Goal: Task Accomplishment & Management: Complete application form

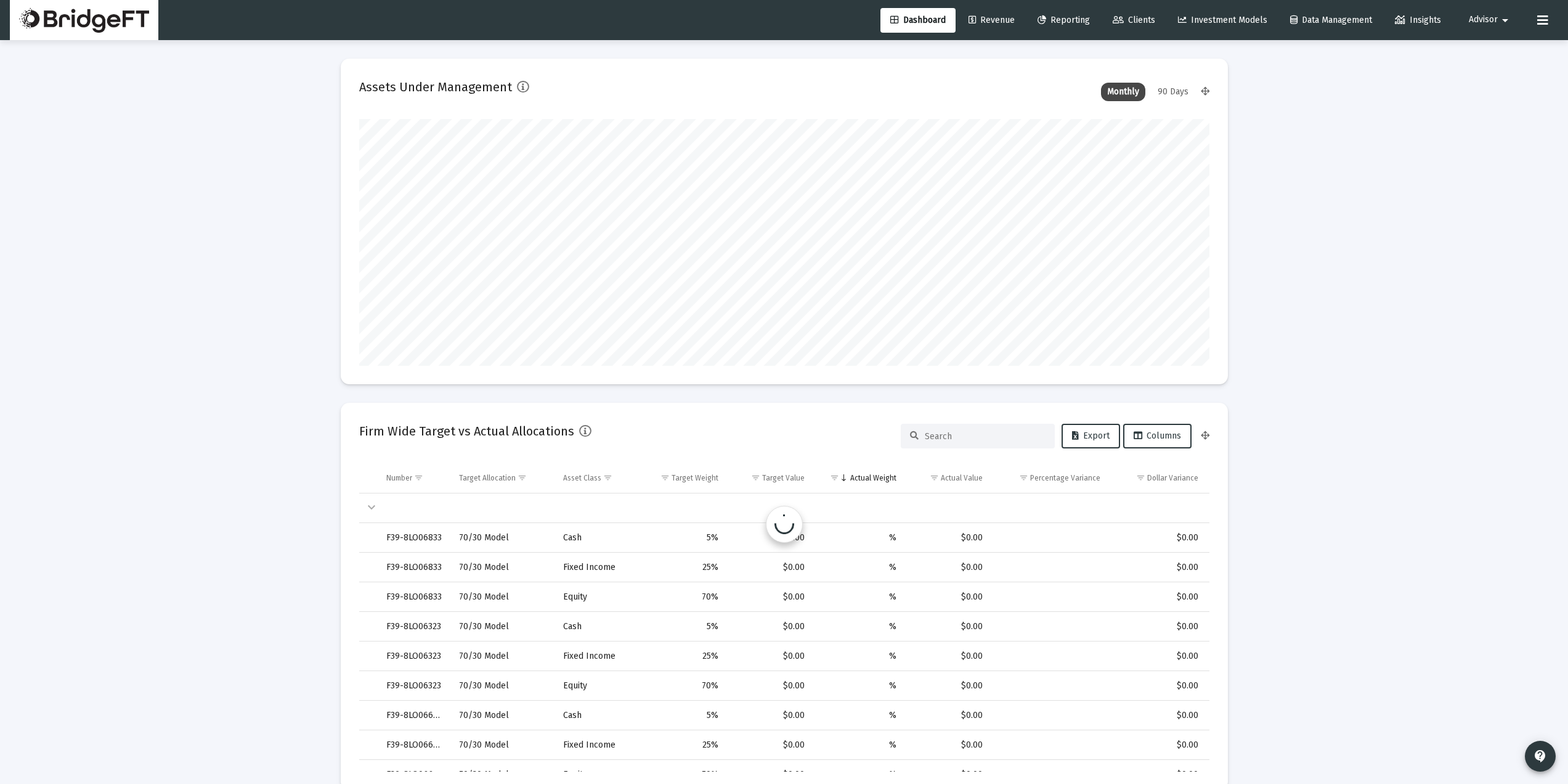
scroll to position [246, 458]
click at [1484, 24] on span "Advisor" at bounding box center [1484, 20] width 29 height 10
drag, startPoint x: 1484, startPoint y: 24, endPoint x: 1487, endPoint y: 45, distance: 21.2
click at [1487, 45] on span "Settings" at bounding box center [1499, 52] width 37 height 30
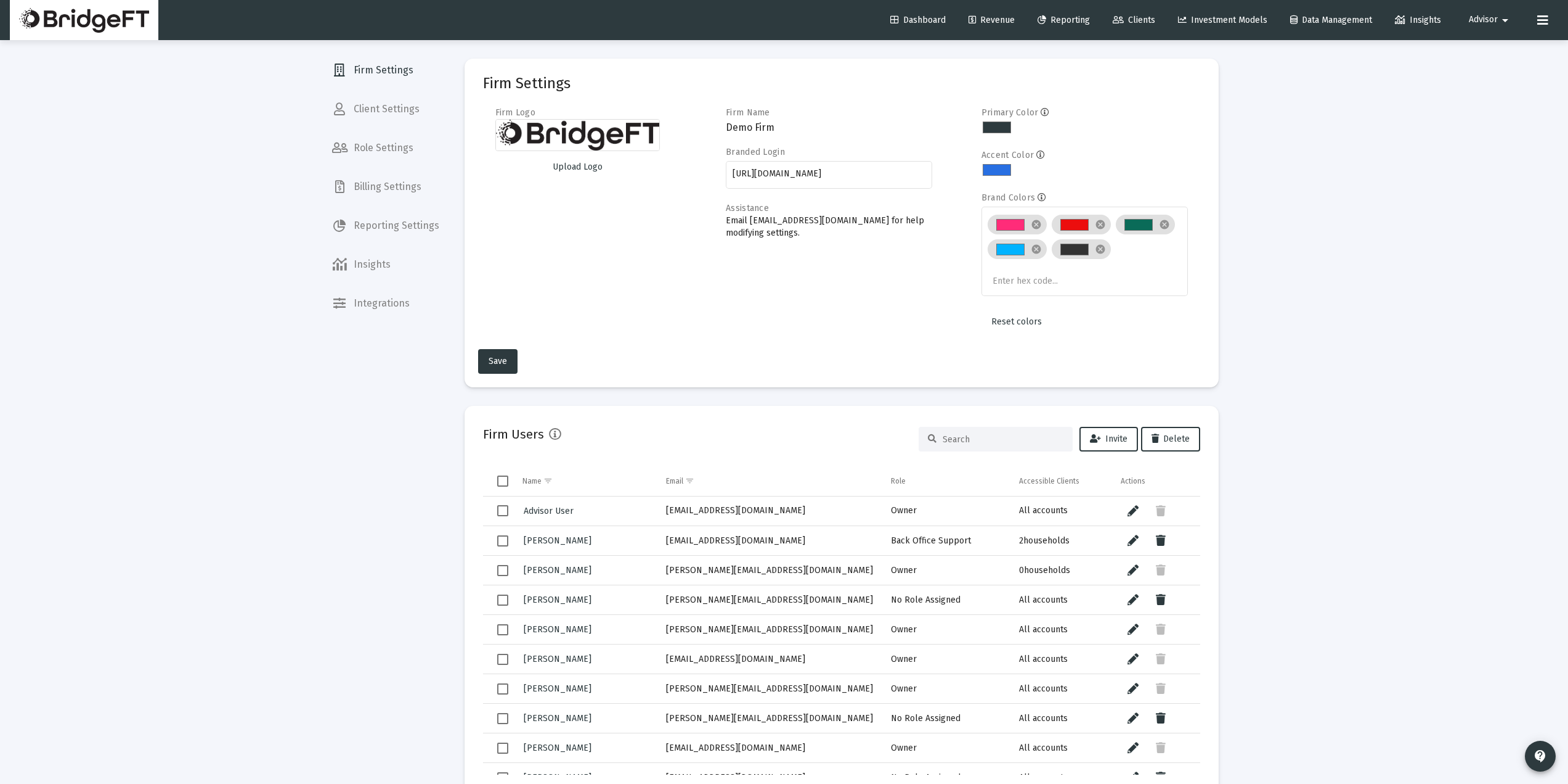
click at [387, 118] on span "Client Settings" at bounding box center [385, 108] width 127 height 30
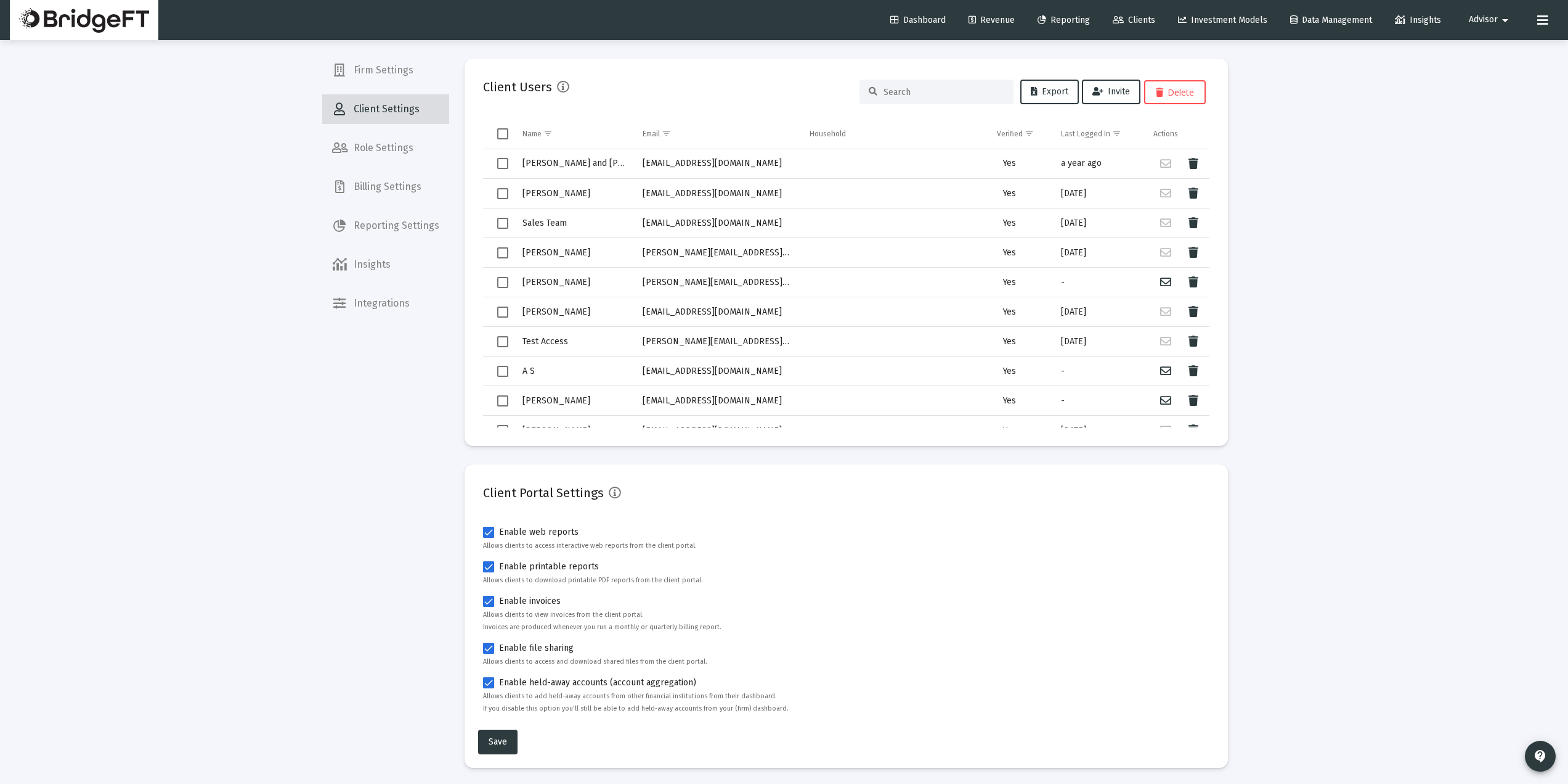
click at [391, 111] on span "Client Settings" at bounding box center [385, 108] width 127 height 30
click at [387, 71] on span "Firm Settings" at bounding box center [385, 70] width 127 height 30
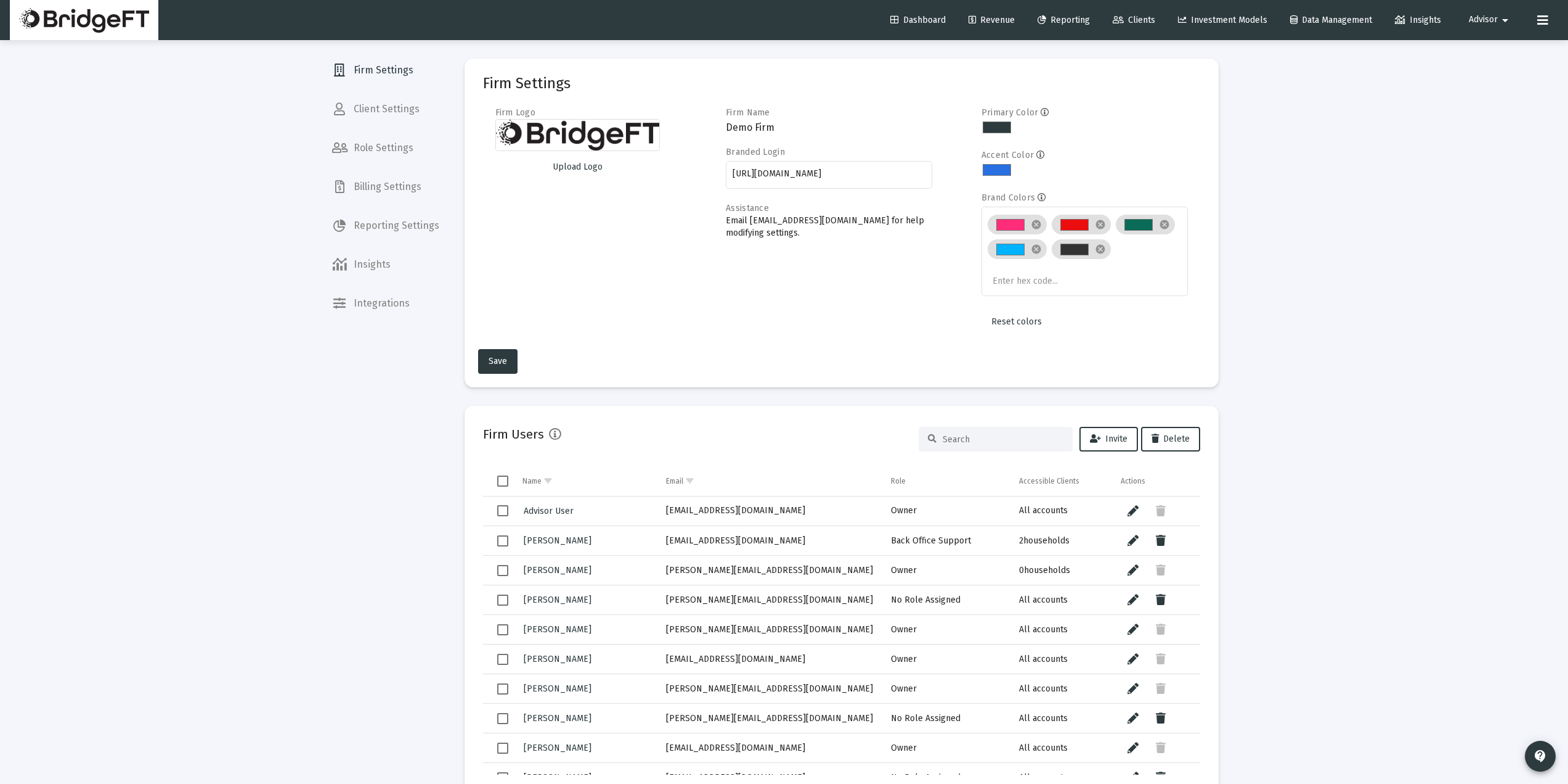
click at [1009, 425] on div "Firm Users Invite Delete" at bounding box center [842, 439] width 717 height 30
click at [1002, 435] on input at bounding box center [1004, 439] width 121 height 10
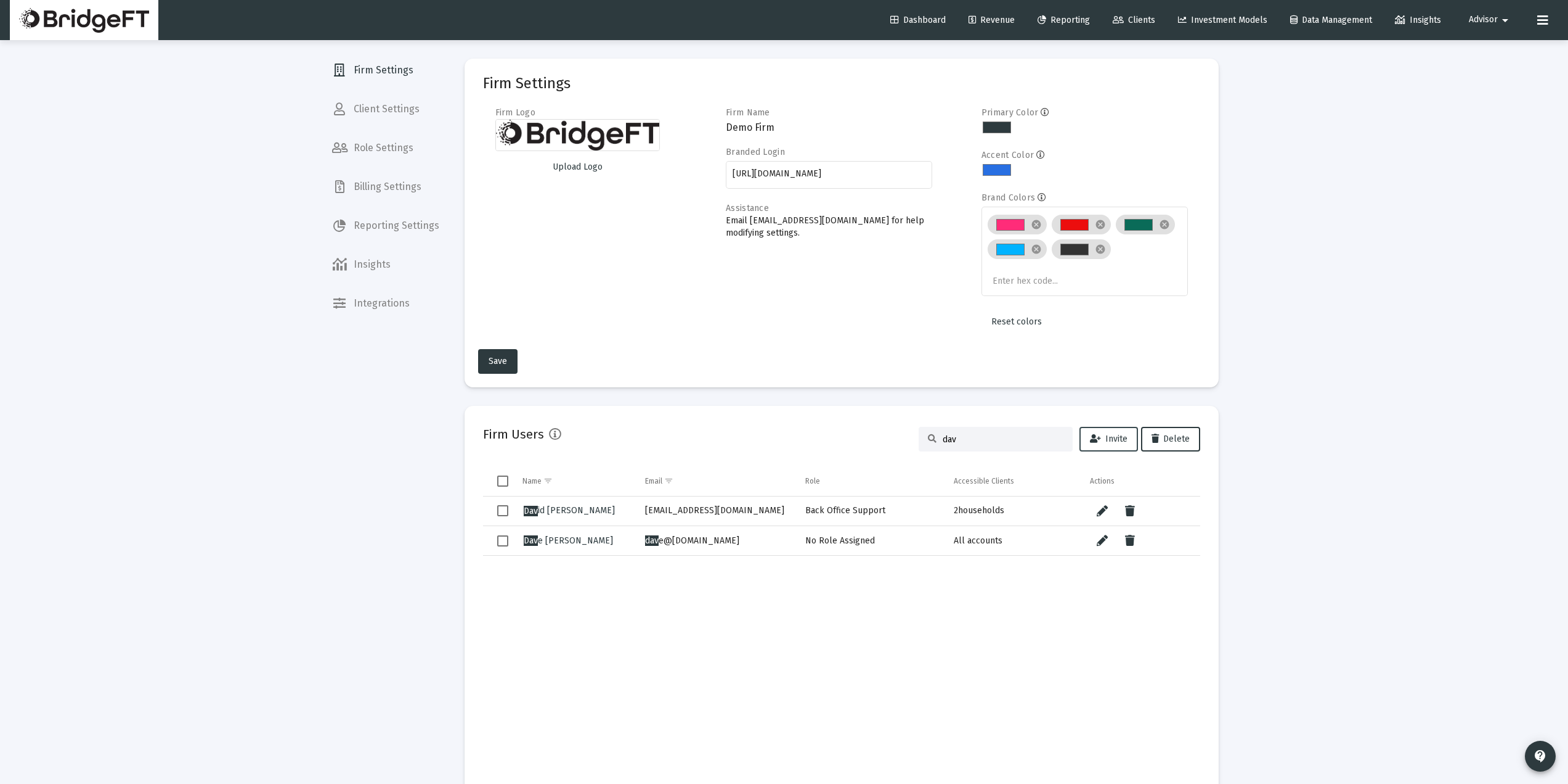
type input "dav"
click at [1104, 442] on span "Invite" at bounding box center [1108, 438] width 37 height 10
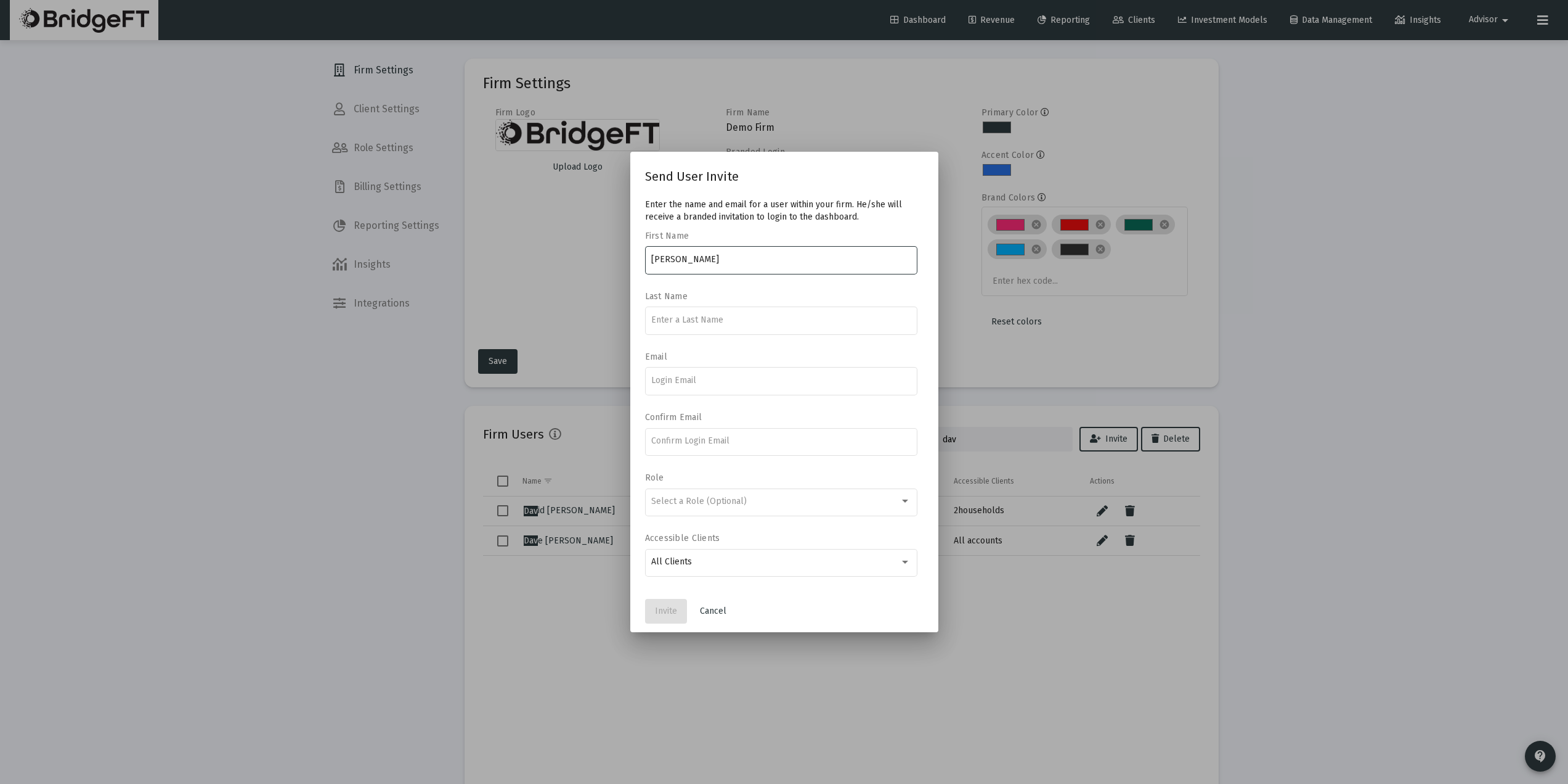
type input "[PERSON_NAME]"
type input "Son"
click at [707, 384] on input at bounding box center [780, 380] width 259 height 10
paste input "[EMAIL_ADDRESS][DOMAIN_NAME]"
type input "[EMAIL_ADDRESS][DOMAIN_NAME]"
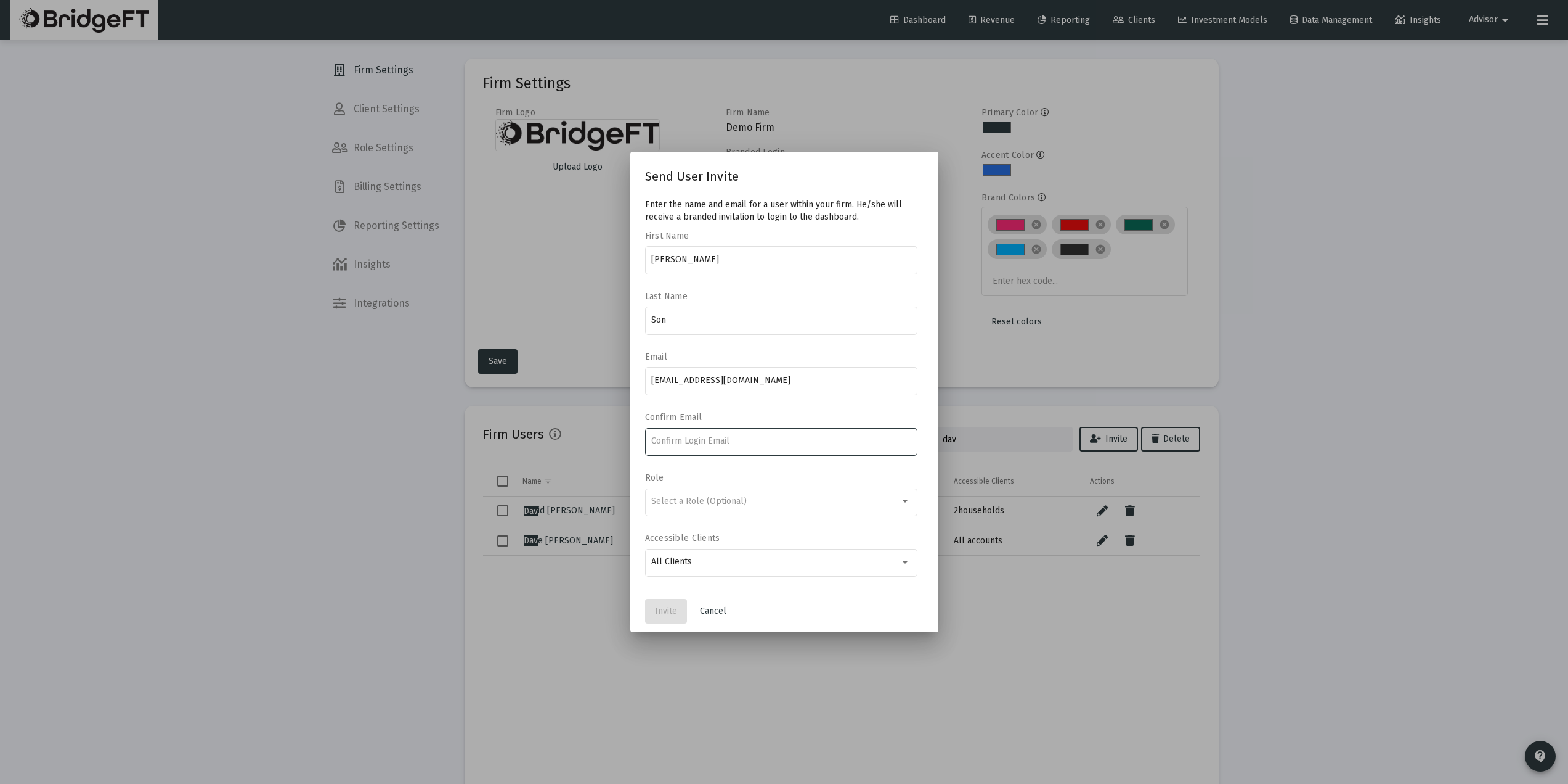
click at [695, 443] on input at bounding box center [780, 441] width 259 height 10
paste input "[EMAIL_ADDRESS][DOMAIN_NAME]"
type input "[EMAIL_ADDRESS][DOMAIN_NAME]"
click at [694, 499] on span "Select a Role (Optional)" at bounding box center [699, 501] width 96 height 10
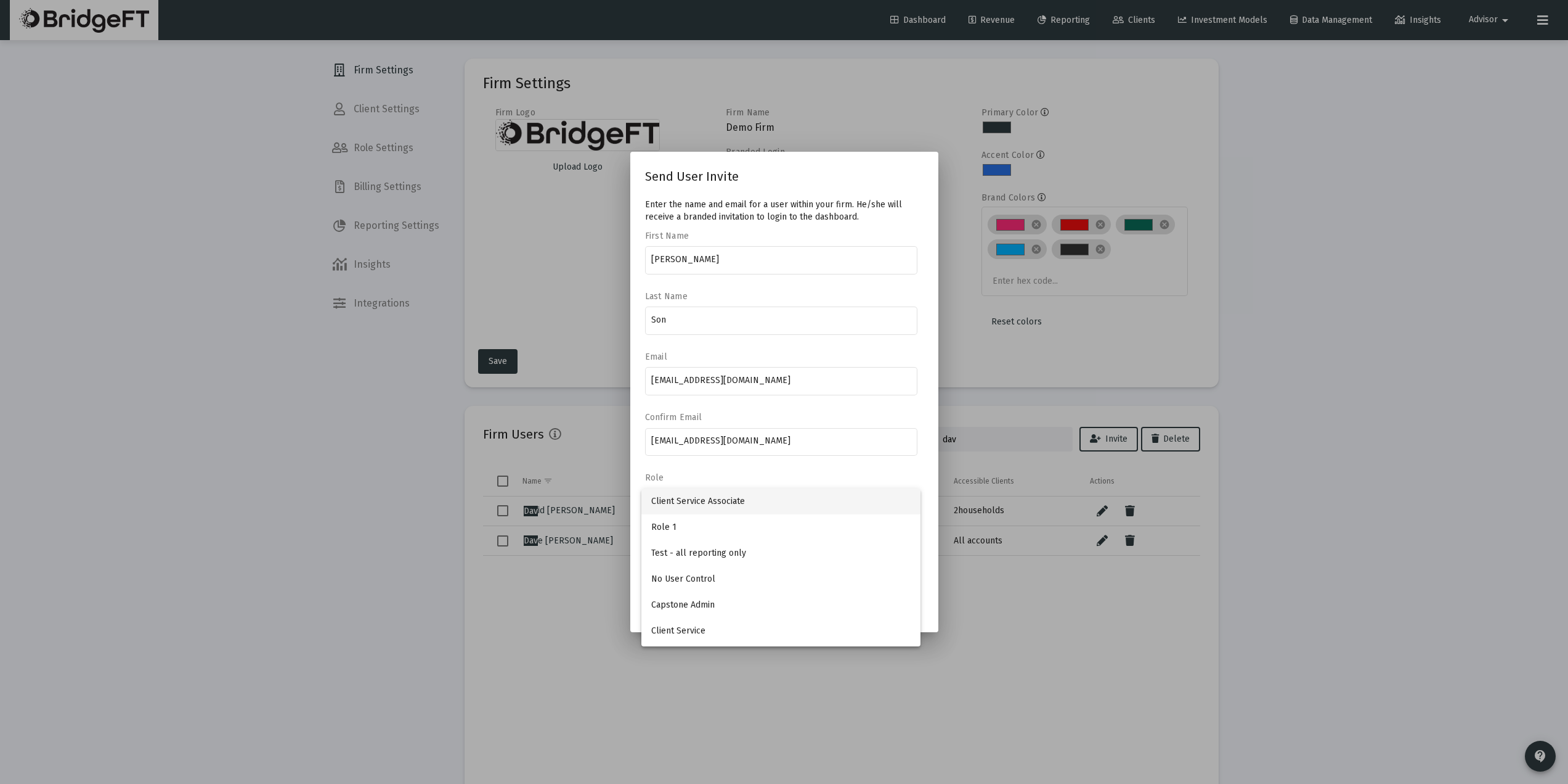
click at [749, 472] on div at bounding box center [784, 392] width 1568 height 784
click at [719, 498] on span "Select a Role (Optional)" at bounding box center [699, 501] width 96 height 10
click at [712, 474] on div at bounding box center [784, 392] width 1568 height 784
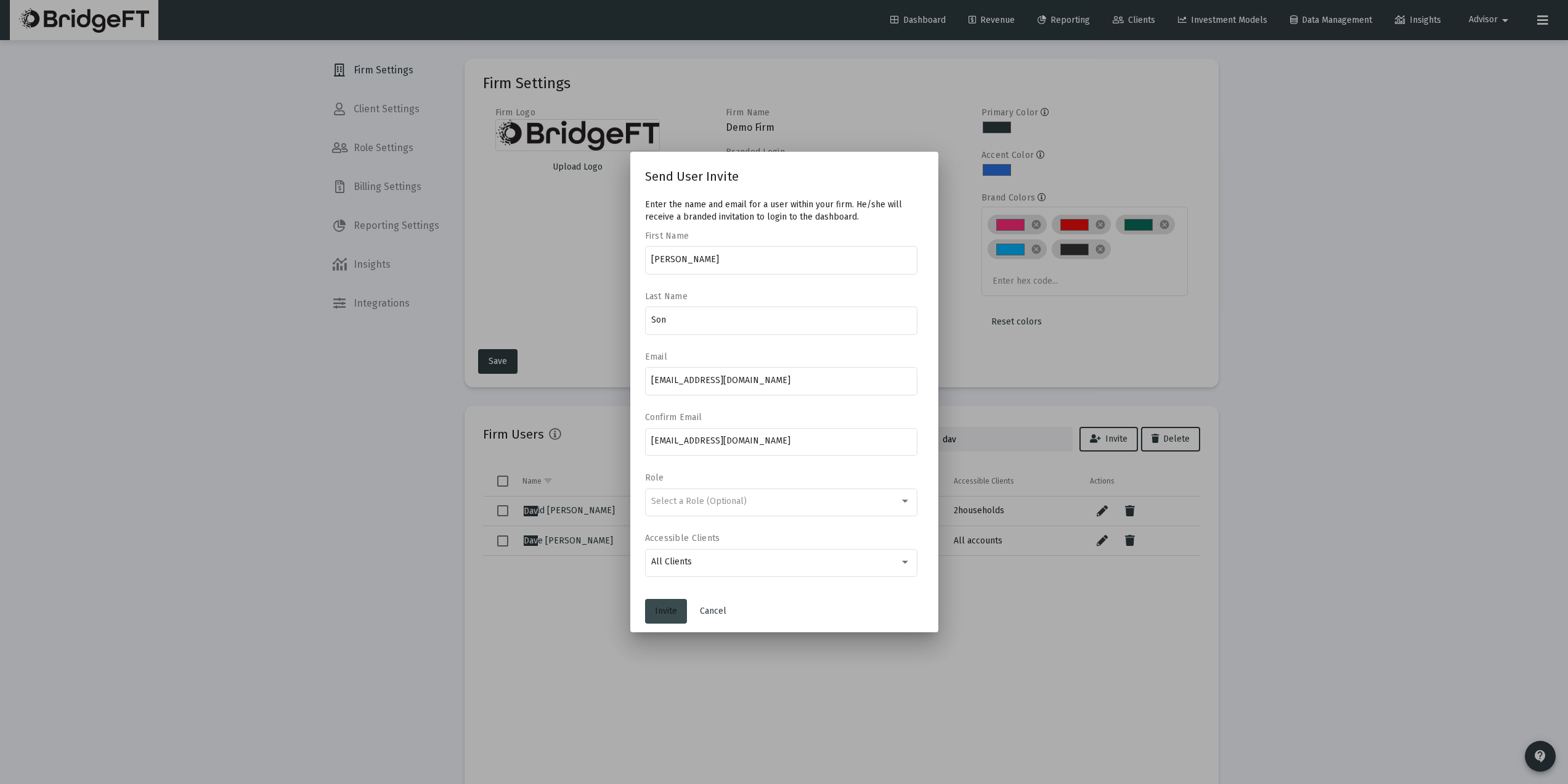
click at [666, 611] on span "Invite" at bounding box center [666, 610] width 22 height 10
click at [663, 611] on span "Invite" at bounding box center [666, 610] width 22 height 10
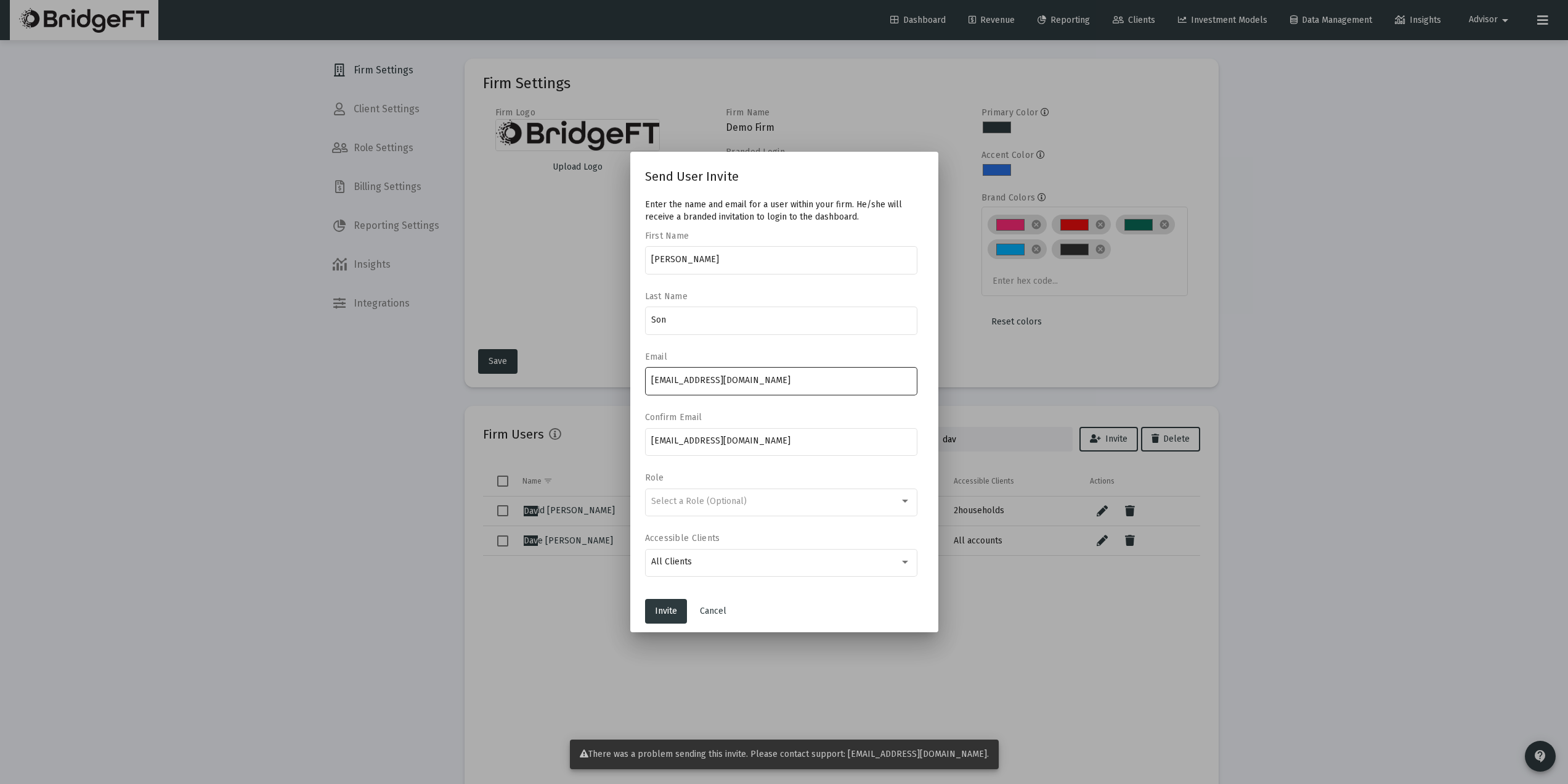
click at [672, 376] on input "[EMAIL_ADDRESS][DOMAIN_NAME]" at bounding box center [780, 380] width 259 height 10
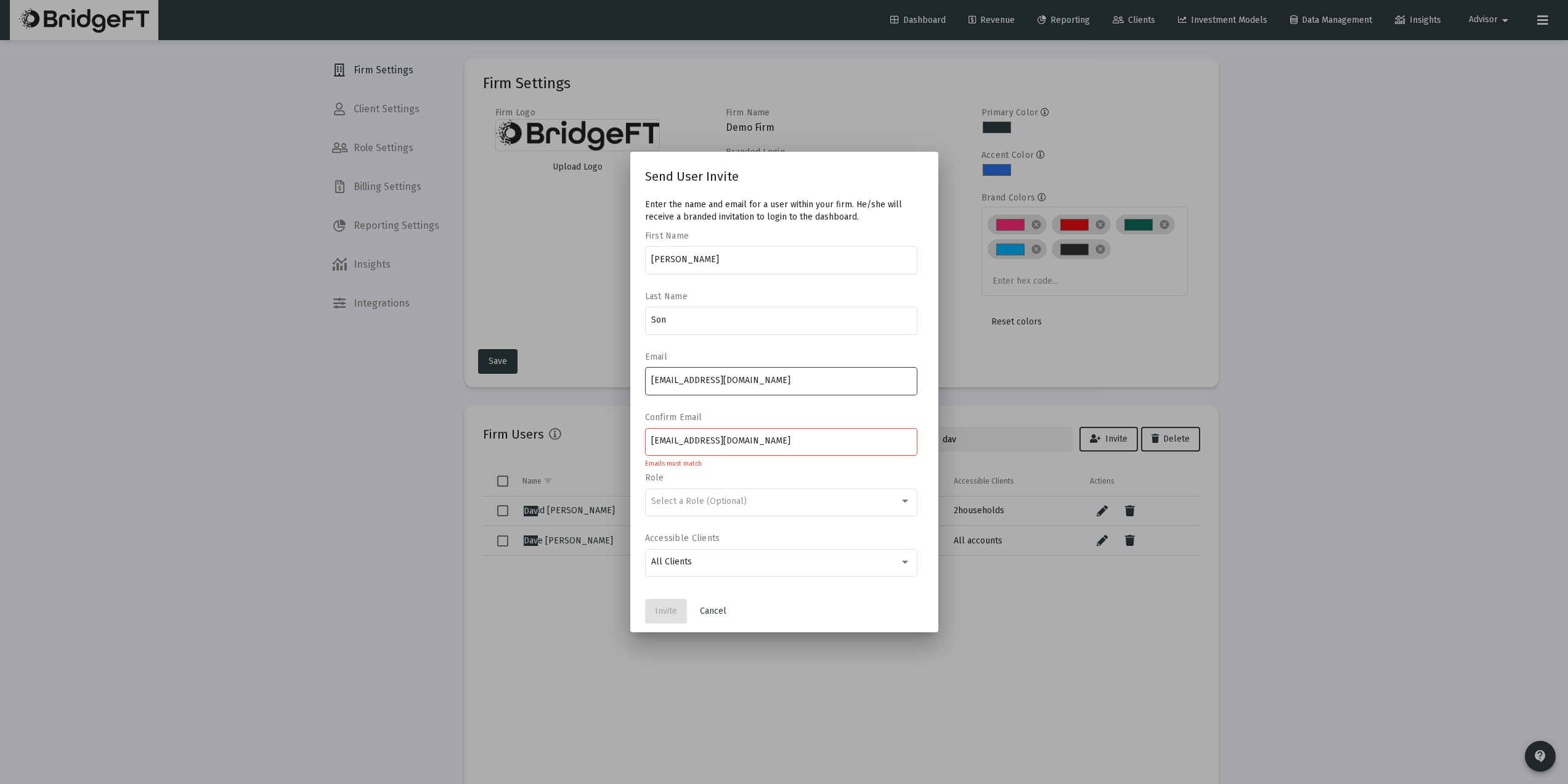
type input "[EMAIL_ADDRESS][DOMAIN_NAME]"
click at [669, 440] on input "[EMAIL_ADDRESS][DOMAIN_NAME]" at bounding box center [780, 441] width 259 height 10
type input "[EMAIL_ADDRESS][DOMAIN_NAME]"
click at [678, 384] on input "[EMAIL_ADDRESS][DOMAIN_NAME]" at bounding box center [780, 380] width 259 height 10
type input "[EMAIL_ADDRESS][DOMAIN_NAME]"
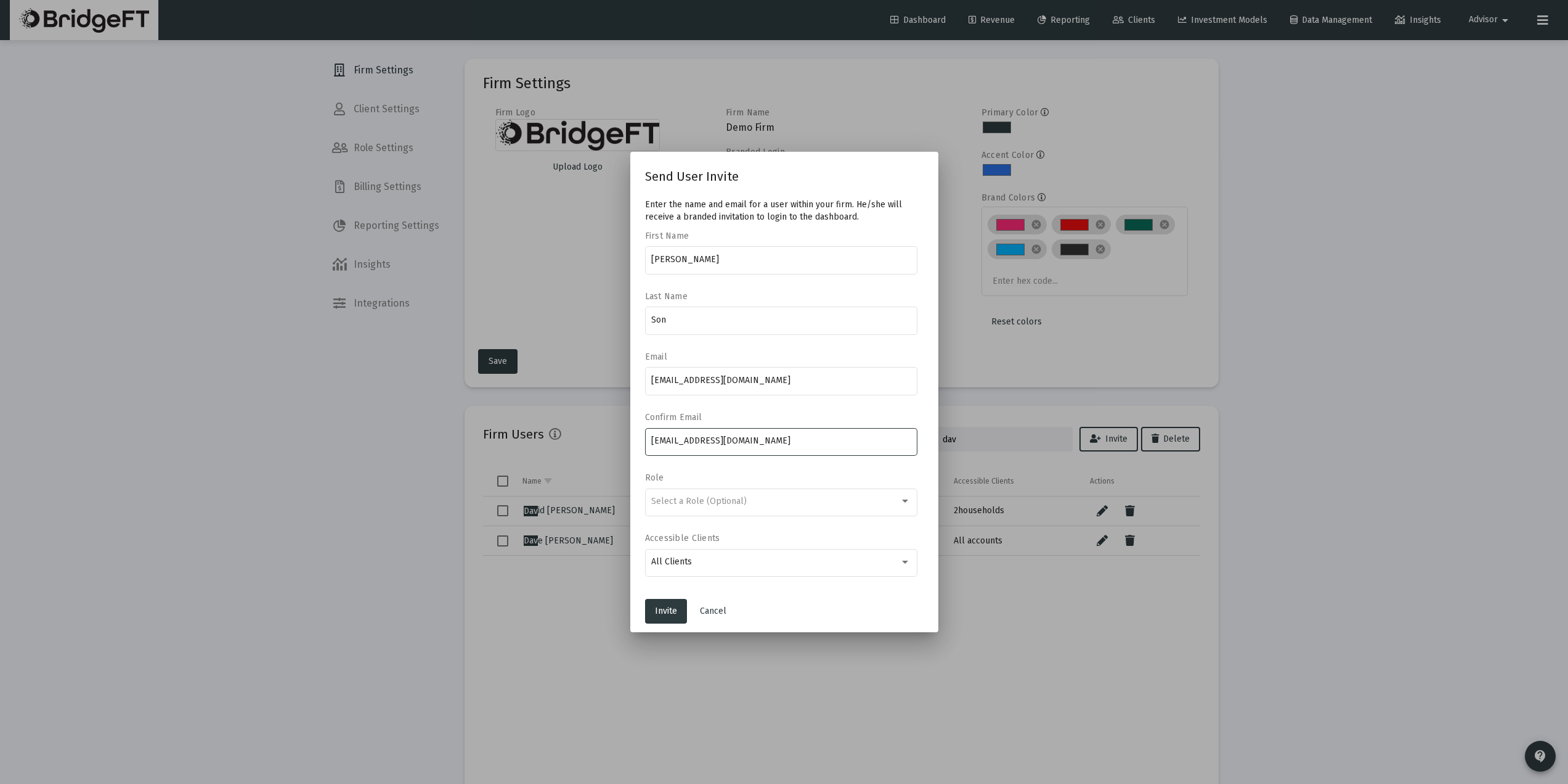
drag, startPoint x: 782, startPoint y: 436, endPoint x: 591, endPoint y: 441, distance: 191.1
click at [591, 441] on div "Send User Invite Enter the name and email for a user within your firm. He/she w…" at bounding box center [784, 392] width 1568 height 784
click at [669, 611] on span "Invite" at bounding box center [666, 610] width 22 height 10
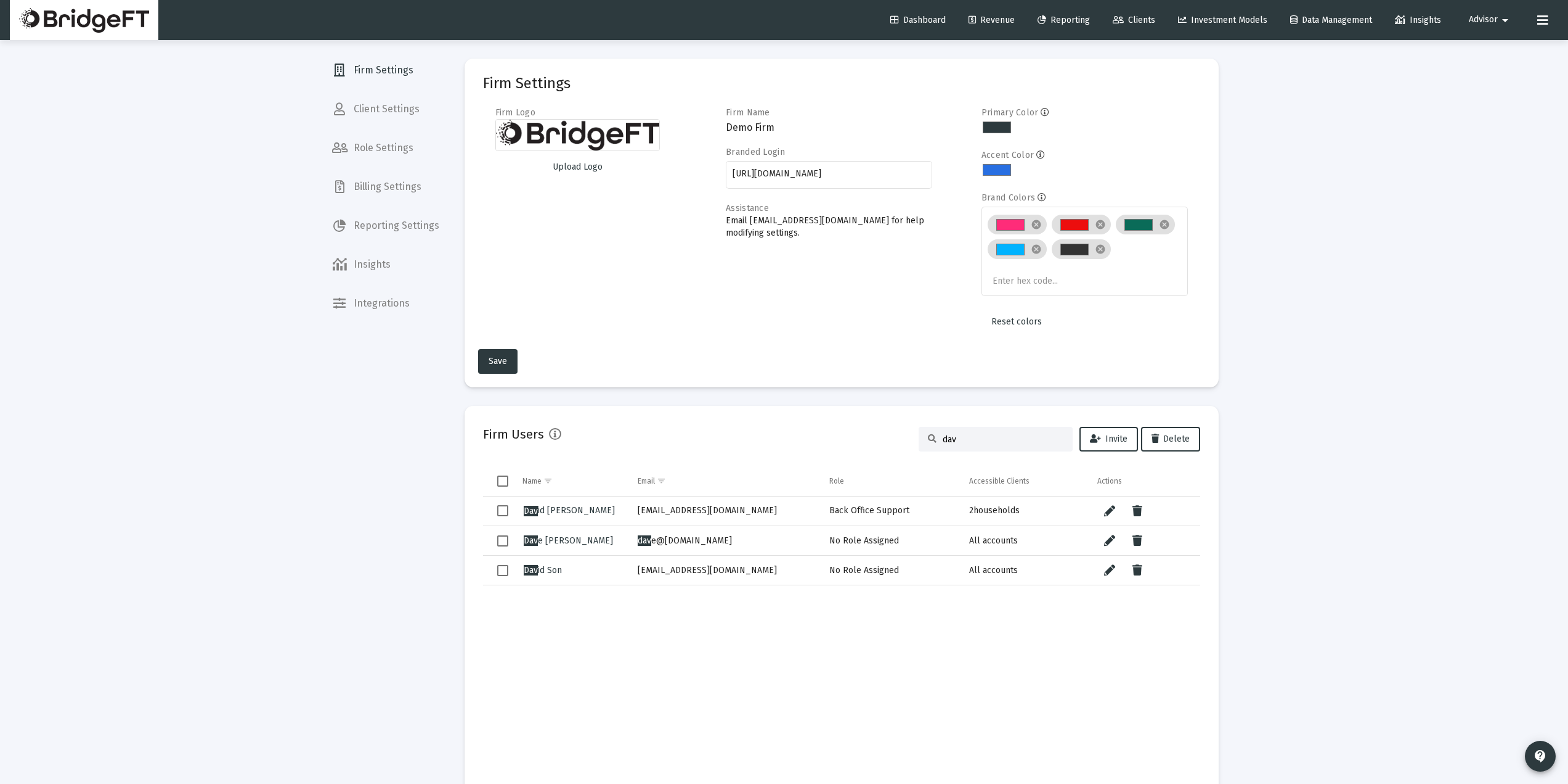
click at [779, 620] on td "Data grid" at bounding box center [725, 680] width 191 height 189
click at [984, 435] on input "dav" at bounding box center [1004, 439] width 121 height 10
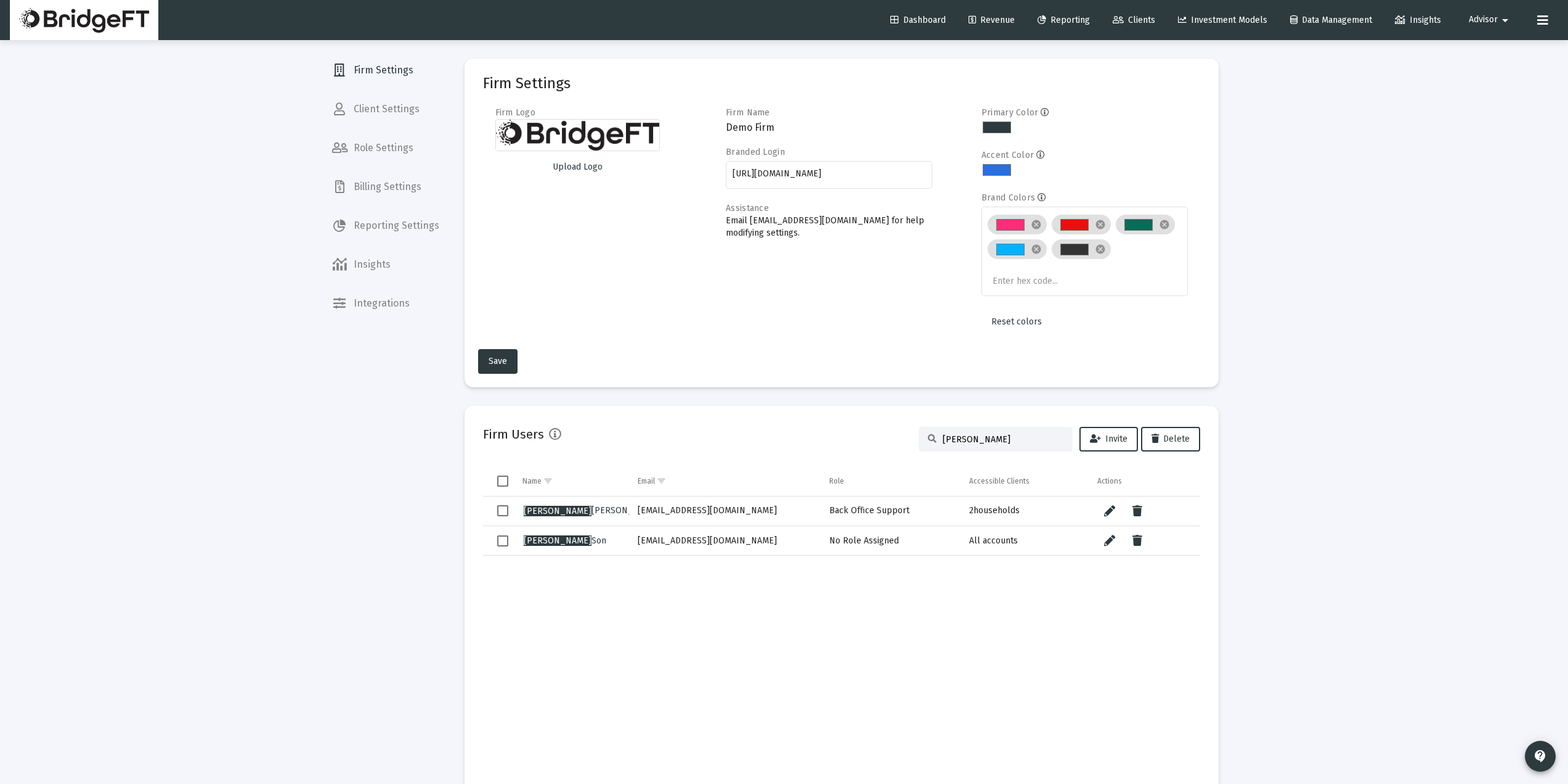
click at [815, 632] on td "Data grid" at bounding box center [725, 664] width 191 height 219
click at [991, 435] on input "[PERSON_NAME]" at bounding box center [1004, 439] width 121 height 10
type input "[PERSON_NAME]"
click at [1242, 328] on div "Firm Settings Firm Logo Upload Logo Firm Name Demo Firm Branded Login [URL][DOM…" at bounding box center [847, 589] width 800 height 1098
click at [1243, 328] on div "Firm Settings Firm Logo Upload Logo Firm Name Demo Firm Branded Login [URL][DOM…" at bounding box center [847, 589] width 800 height 1098
